Goal: Information Seeking & Learning: Learn about a topic

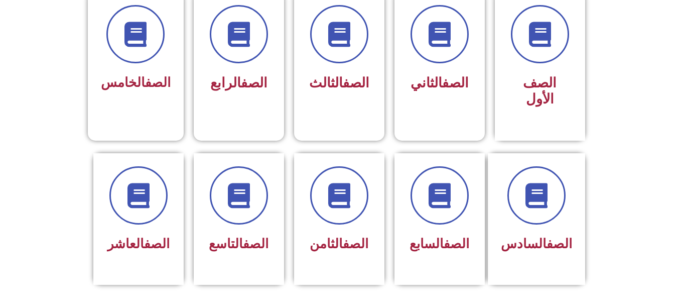
scroll to position [294, 0]
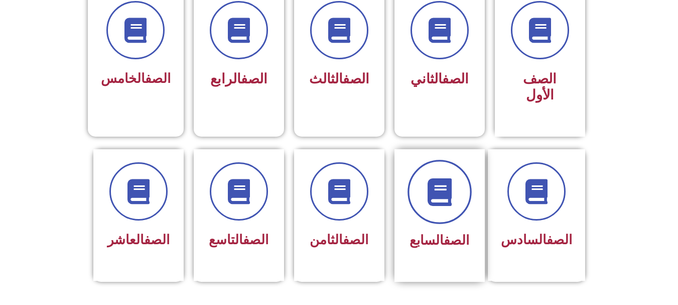
click at [443, 203] on span at bounding box center [439, 192] width 64 height 64
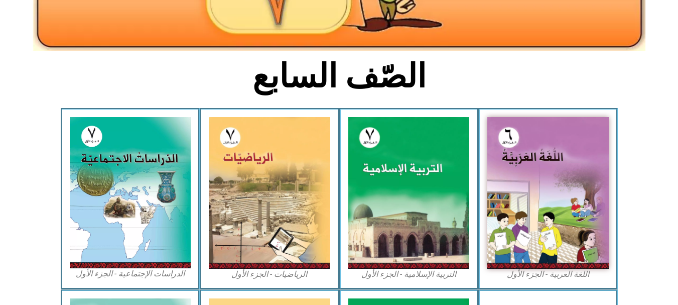
scroll to position [216, 0]
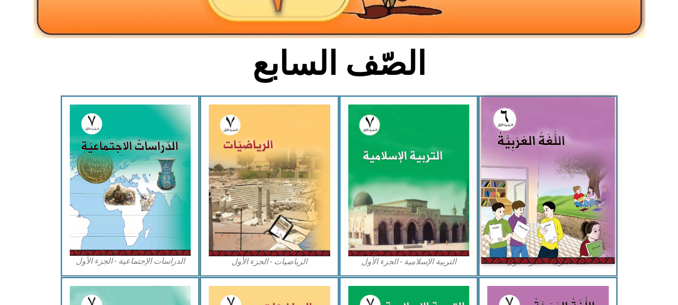
click at [552, 160] on img at bounding box center [547, 180] width 133 height 167
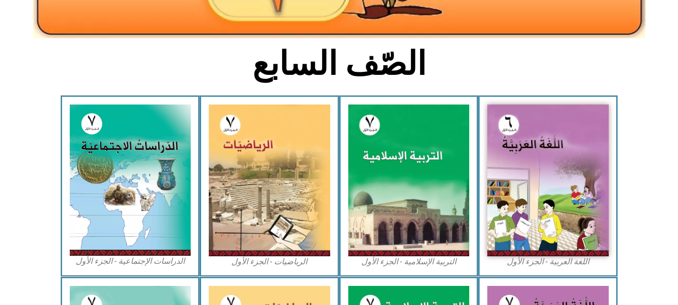
click at [612, 75] on section "الصّف السابع" at bounding box center [339, 69] width 678 height 52
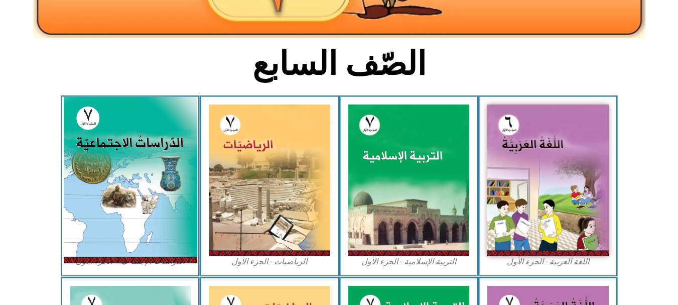
click at [134, 180] on img at bounding box center [129, 180] width 133 height 166
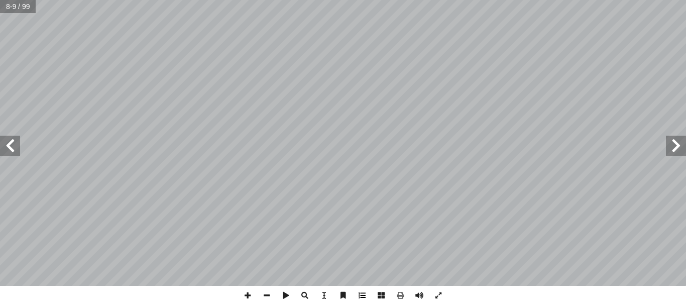
click at [361, 303] on div "٤ ة فيها ّ سلامي إ ا لة ال سيا وامتداد الدو آ ا ة ّ قار ن يكونوا قادرين على: أ …" at bounding box center [343, 152] width 686 height 305
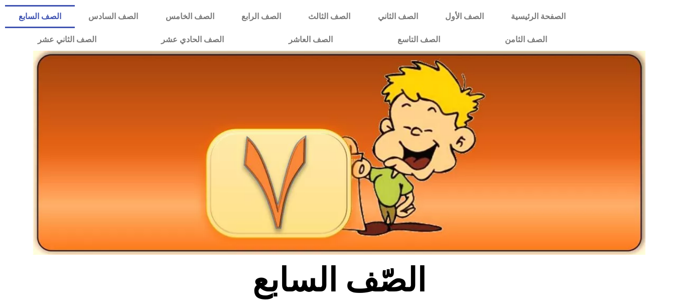
scroll to position [11, 0]
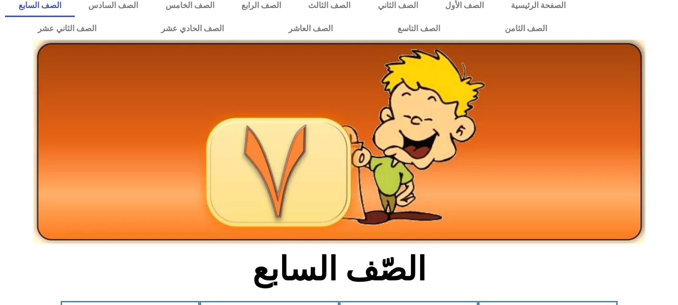
drag, startPoint x: 681, startPoint y: 79, endPoint x: 460, endPoint y: 118, distance: 225.3
click at [460, 118] on img at bounding box center [339, 142] width 612 height 204
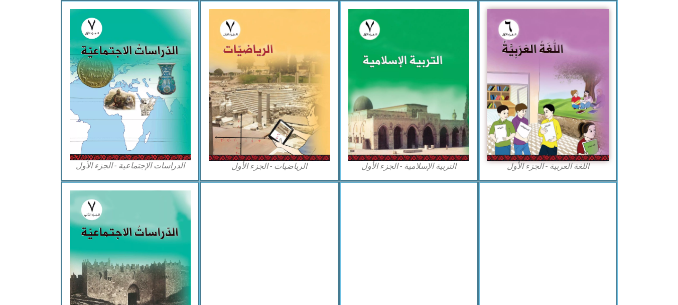
scroll to position [313, 0]
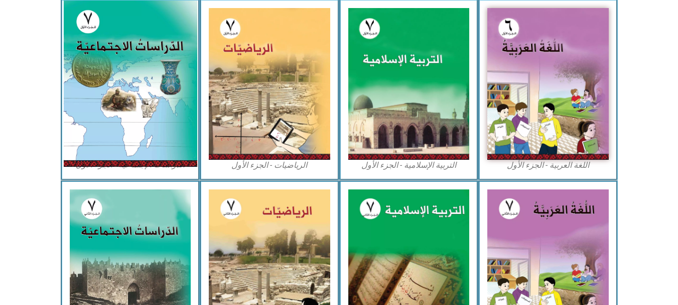
click at [176, 97] on img at bounding box center [129, 84] width 133 height 166
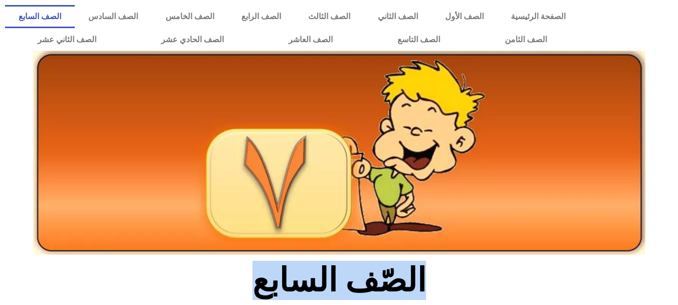
drag, startPoint x: 190, startPoint y: 276, endPoint x: 180, endPoint y: 211, distance: 66.0
click at [180, 211] on img at bounding box center [339, 153] width 612 height 204
click at [218, 263] on h2 "الصّف السابع" at bounding box center [339, 279] width 332 height 39
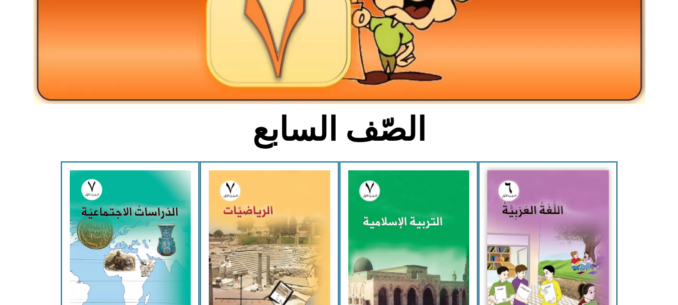
scroll to position [193, 0]
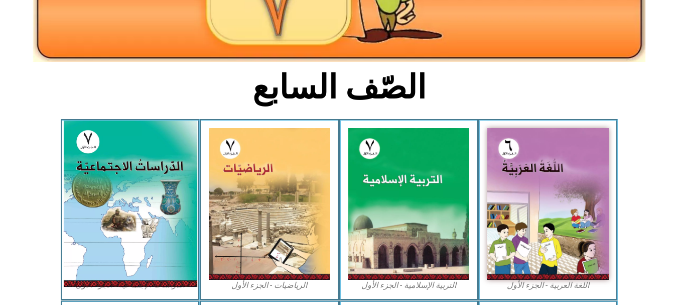
click at [101, 180] on img at bounding box center [129, 203] width 133 height 166
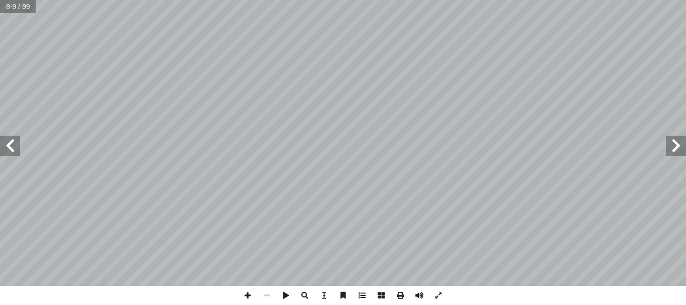
click at [14, 149] on span at bounding box center [10, 145] width 20 height 20
click at [16, 144] on span at bounding box center [10, 145] width 20 height 20
